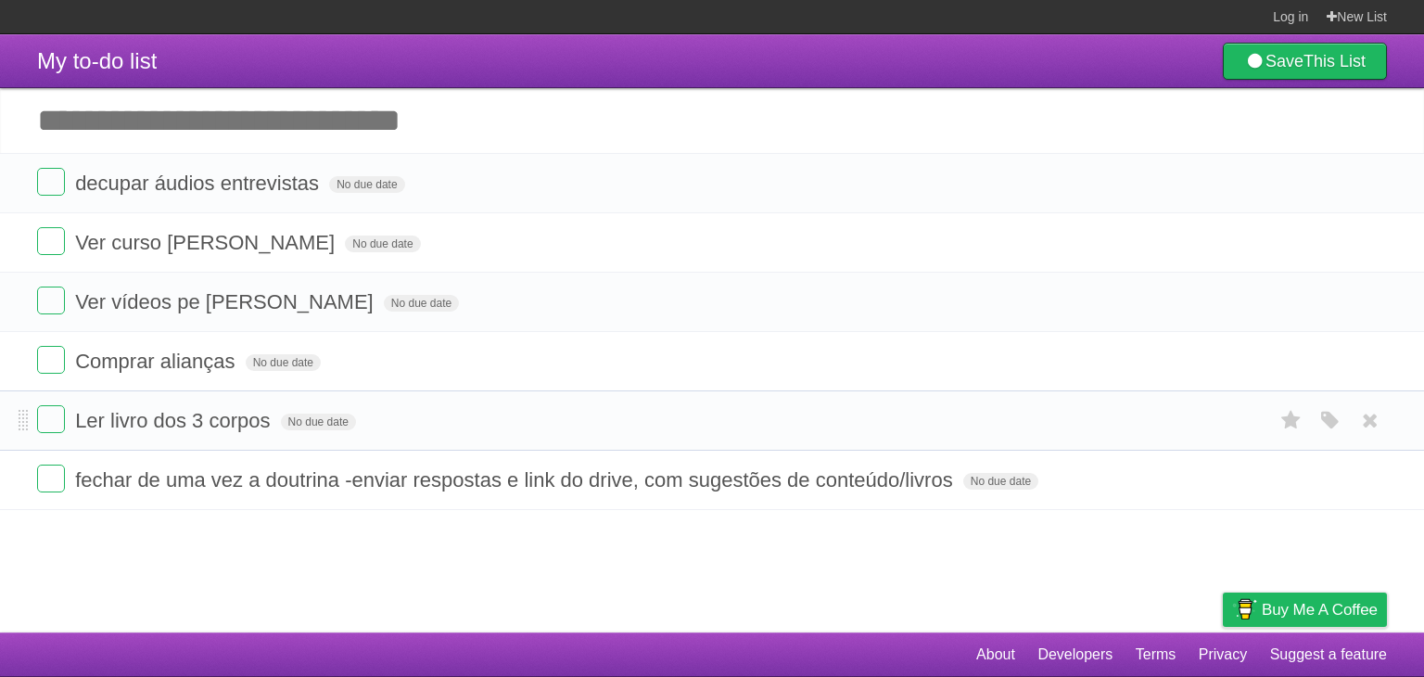
click at [512, 418] on ul "decupar áudios entrevistas No due date White Red Blue Green Purple Orange Ver c…" at bounding box center [712, 331] width 1424 height 357
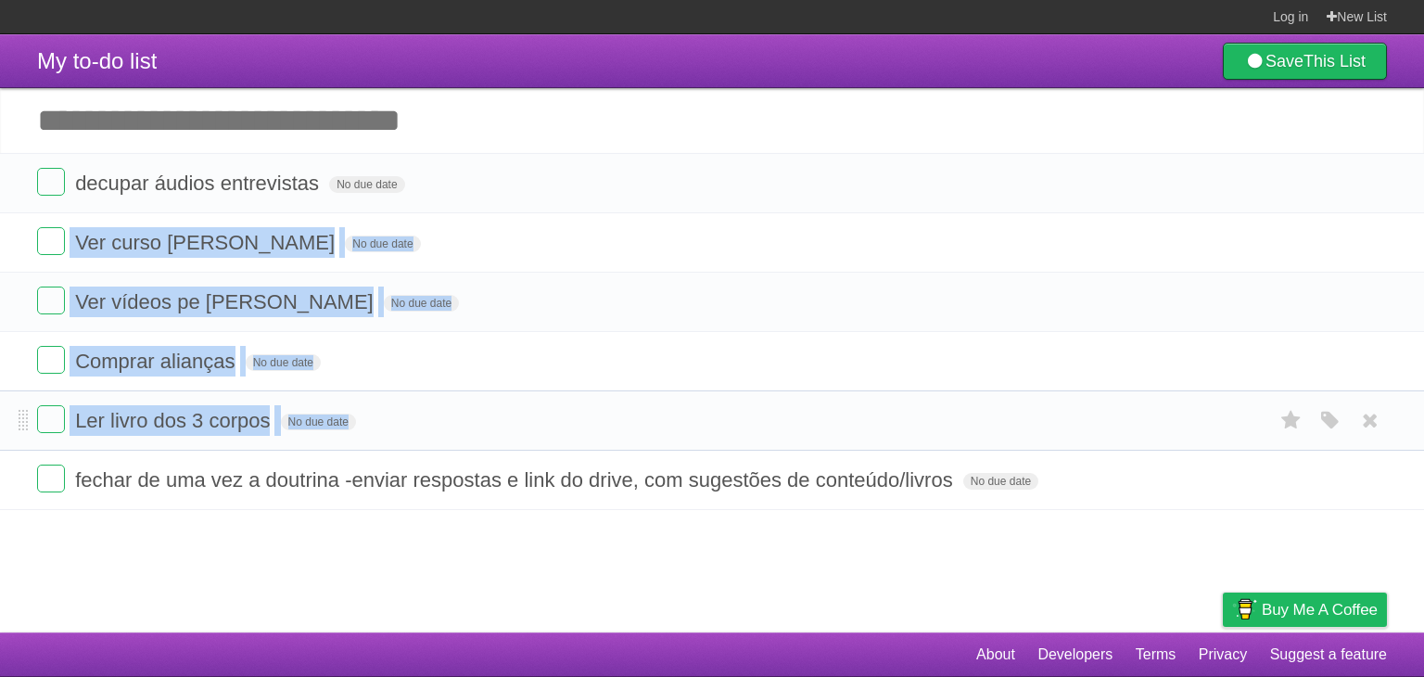
click at [512, 418] on form "Ler livro dos 3 corpos No due date White Red Blue Green Purple Orange" at bounding box center [712, 420] width 1350 height 31
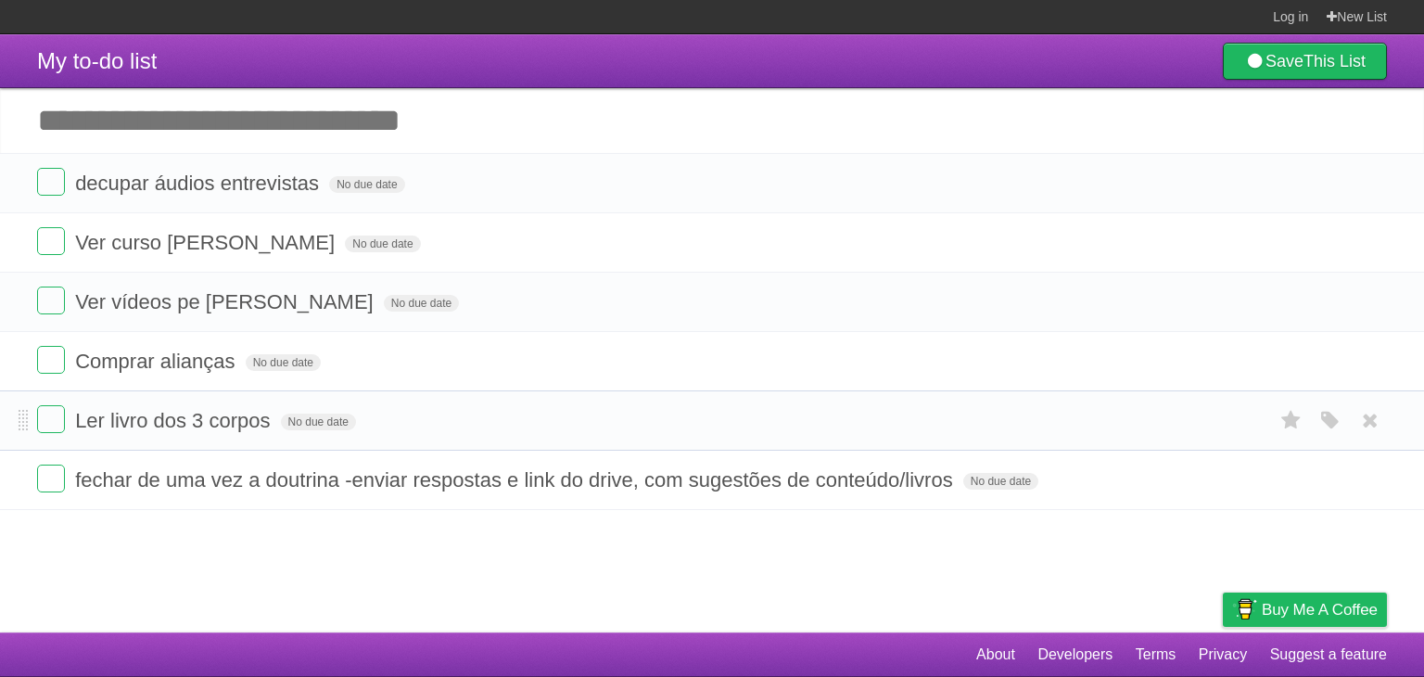
click at [512, 418] on form "Ler livro dos 3 corpos No due date White Red Blue Green Purple Orange" at bounding box center [712, 420] width 1350 height 31
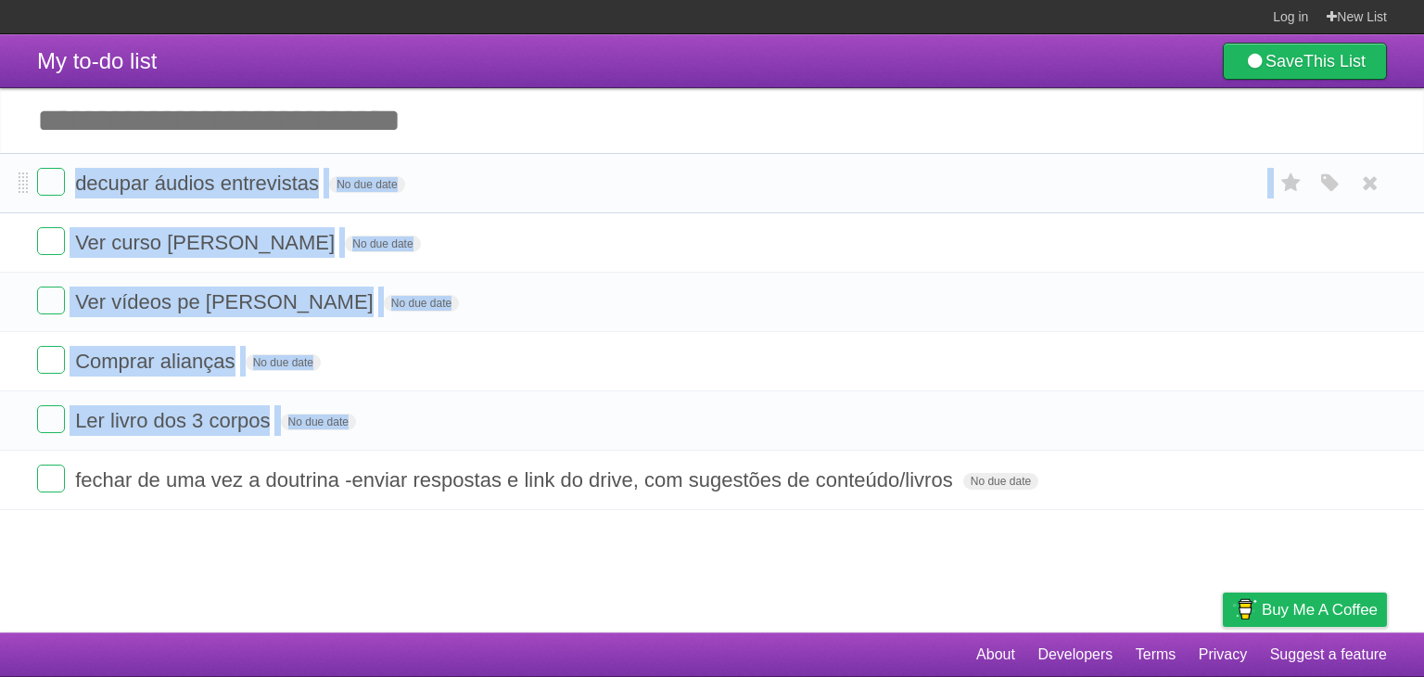
drag, startPoint x: 512, startPoint y: 418, endPoint x: 538, endPoint y: 176, distance: 243.4
click at [538, 176] on ul "decupar áudios entrevistas No due date White Red Blue Green Purple Orange Ver c…" at bounding box center [712, 331] width 1424 height 357
click at [538, 176] on form "decupar áudios entrevistas No due date White Red Blue Green Purple Orange" at bounding box center [712, 183] width 1350 height 31
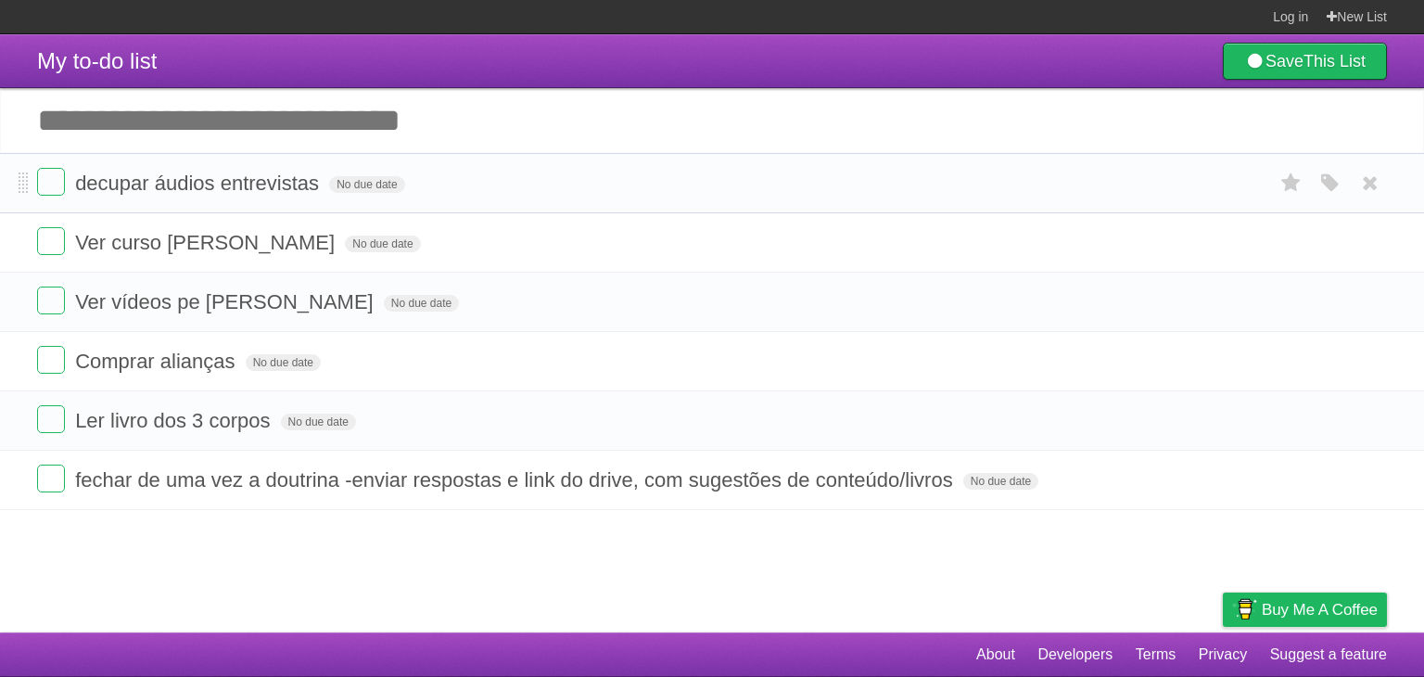
click at [538, 176] on form "decupar áudios entrevistas No due date White Red Blue Green Purple Orange" at bounding box center [712, 183] width 1350 height 31
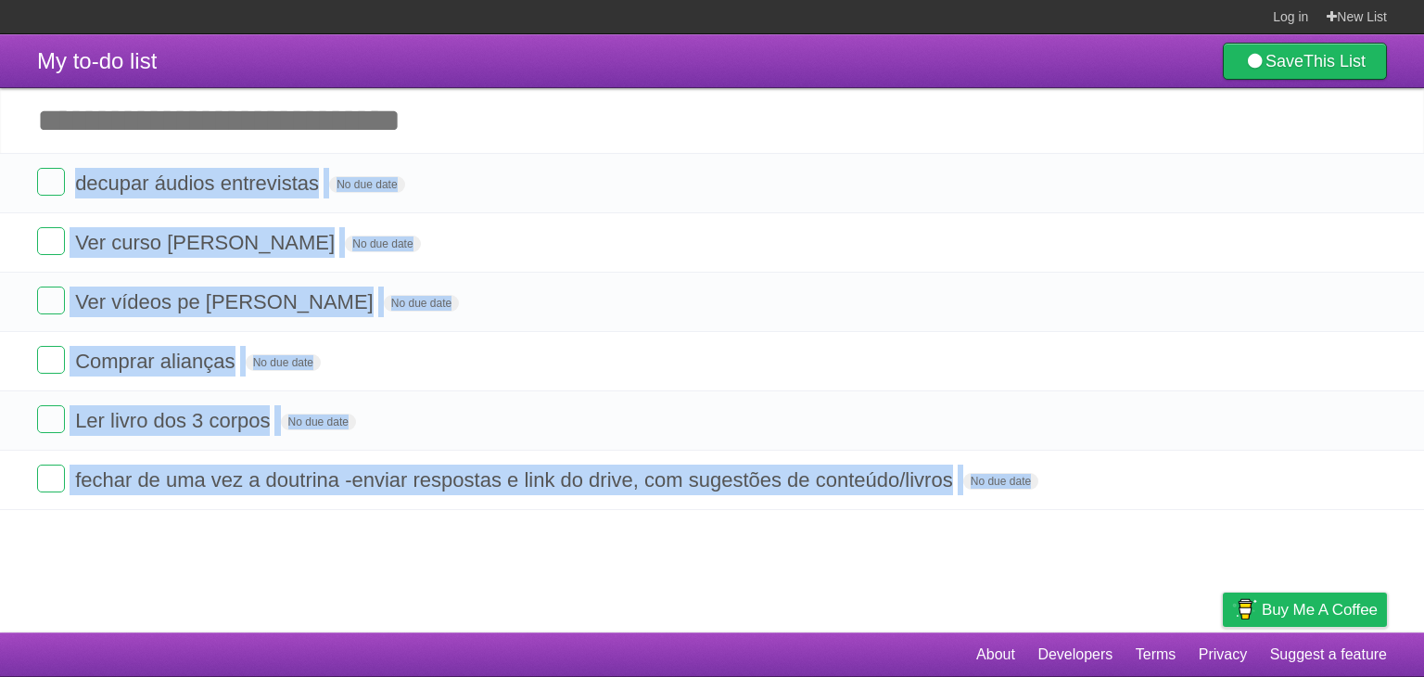
drag, startPoint x: 538, startPoint y: 176, endPoint x: 565, endPoint y: 565, distance: 389.4
click at [565, 565] on article "My to-do list Save This List Add another task ********* decupar áudios entrevis…" at bounding box center [712, 333] width 1424 height 598
